Goal: Information Seeking & Learning: Learn about a topic

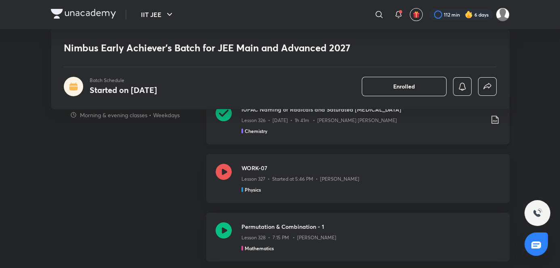
scroll to position [495, 0]
click at [296, 178] on p "Lesson 327 • Started at 5:46 PM • [PERSON_NAME]" at bounding box center [300, 179] width 118 height 7
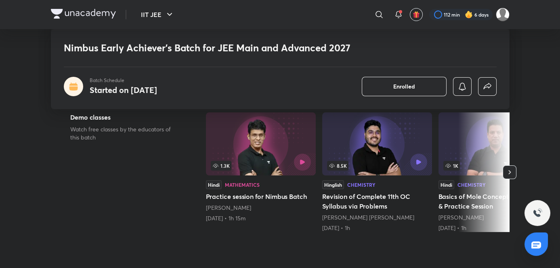
scroll to position [0, 0]
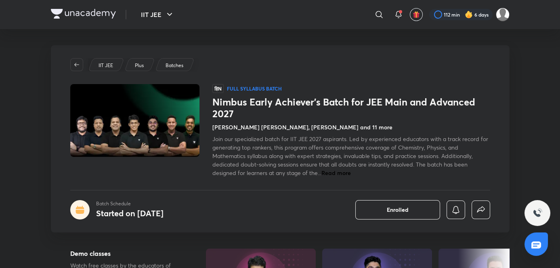
click at [174, 191] on div "IIT JEE Plus Batches हिN Full Syllabus Batch Nimbus Early Achiever’s Batch for …" at bounding box center [280, 138] width 459 height 187
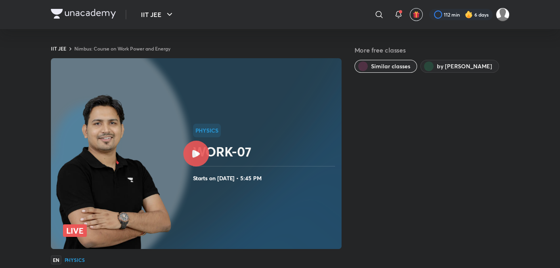
click at [176, 151] on circle at bounding box center [58, 153] width 261 height 261
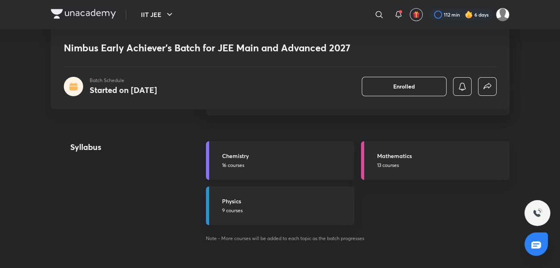
scroll to position [856, 0]
click at [254, 149] on link "Chemistry 16 courses" at bounding box center [280, 160] width 149 height 39
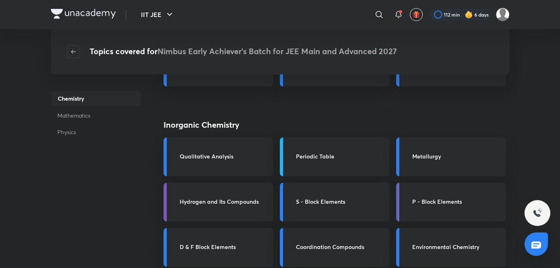
scroll to position [197, 0]
click at [310, 161] on div "Periodic Table" at bounding box center [340, 156] width 89 height 10
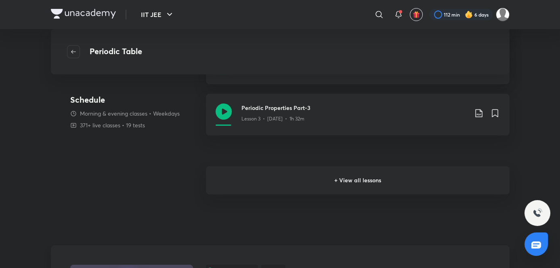
scroll to position [222, 0]
click at [347, 167] on h6 "+ View all lessons" at bounding box center [358, 181] width 304 height 28
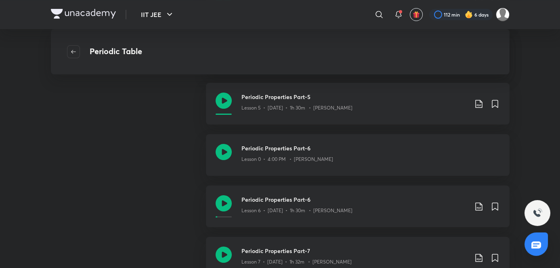
scroll to position [336, 0]
click at [330, 204] on div "Lesson 6 • [DATE] • 1h 30m • [PERSON_NAME]" at bounding box center [354, 209] width 226 height 10
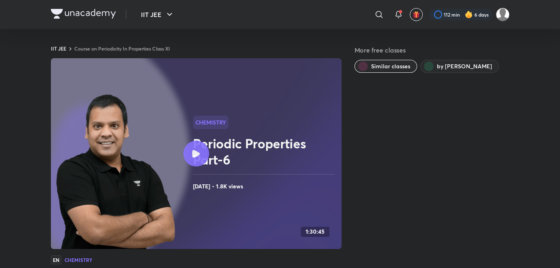
click at [166, 196] on img at bounding box center [116, 173] width 120 height 158
